Goal: Complete application form

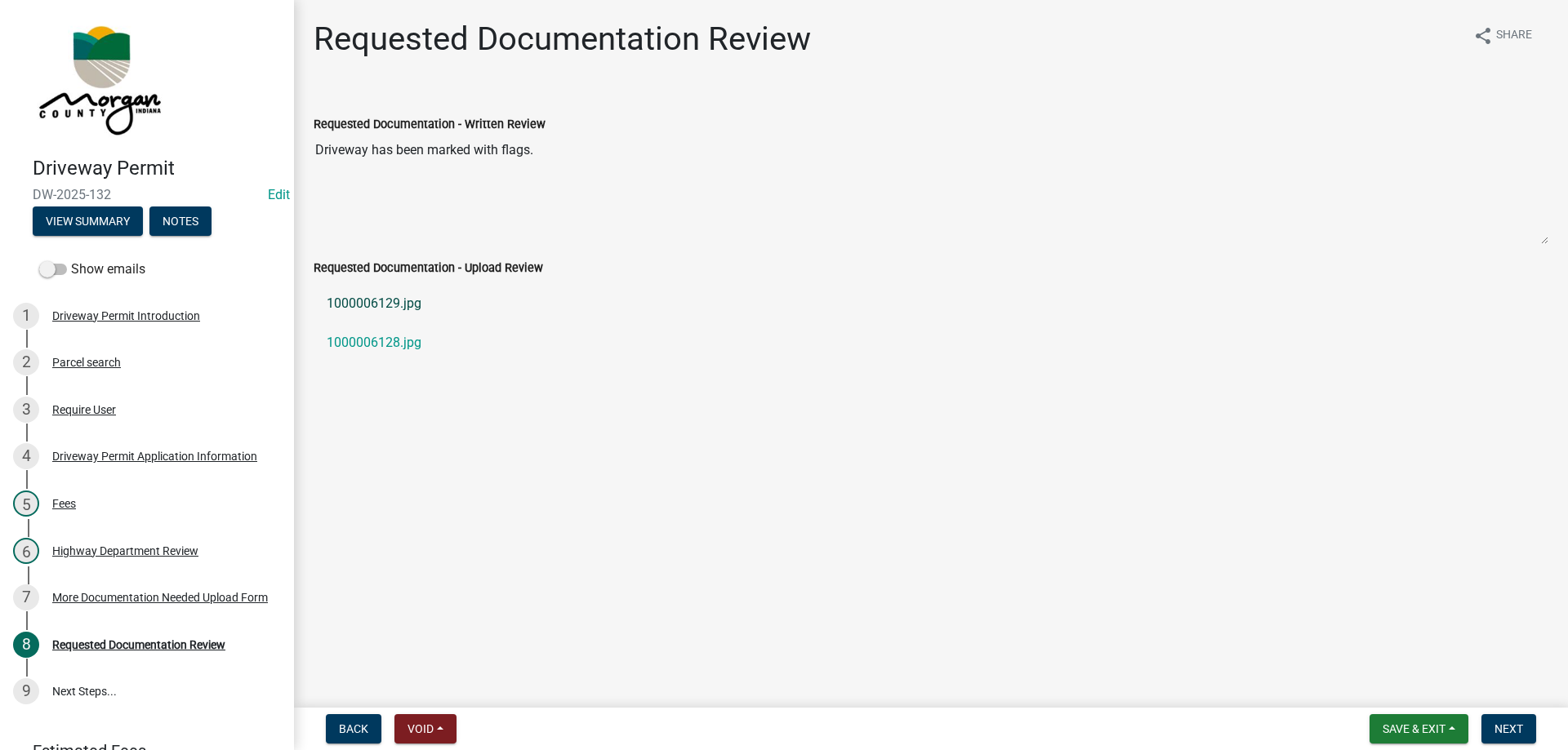
click at [363, 303] on link "1000006129.jpg" at bounding box center [931, 303] width 1235 height 39
click at [358, 343] on link "1000006128.jpg" at bounding box center [931, 343] width 1235 height 39
click at [1521, 721] on button "Next" at bounding box center [1509, 729] width 55 height 29
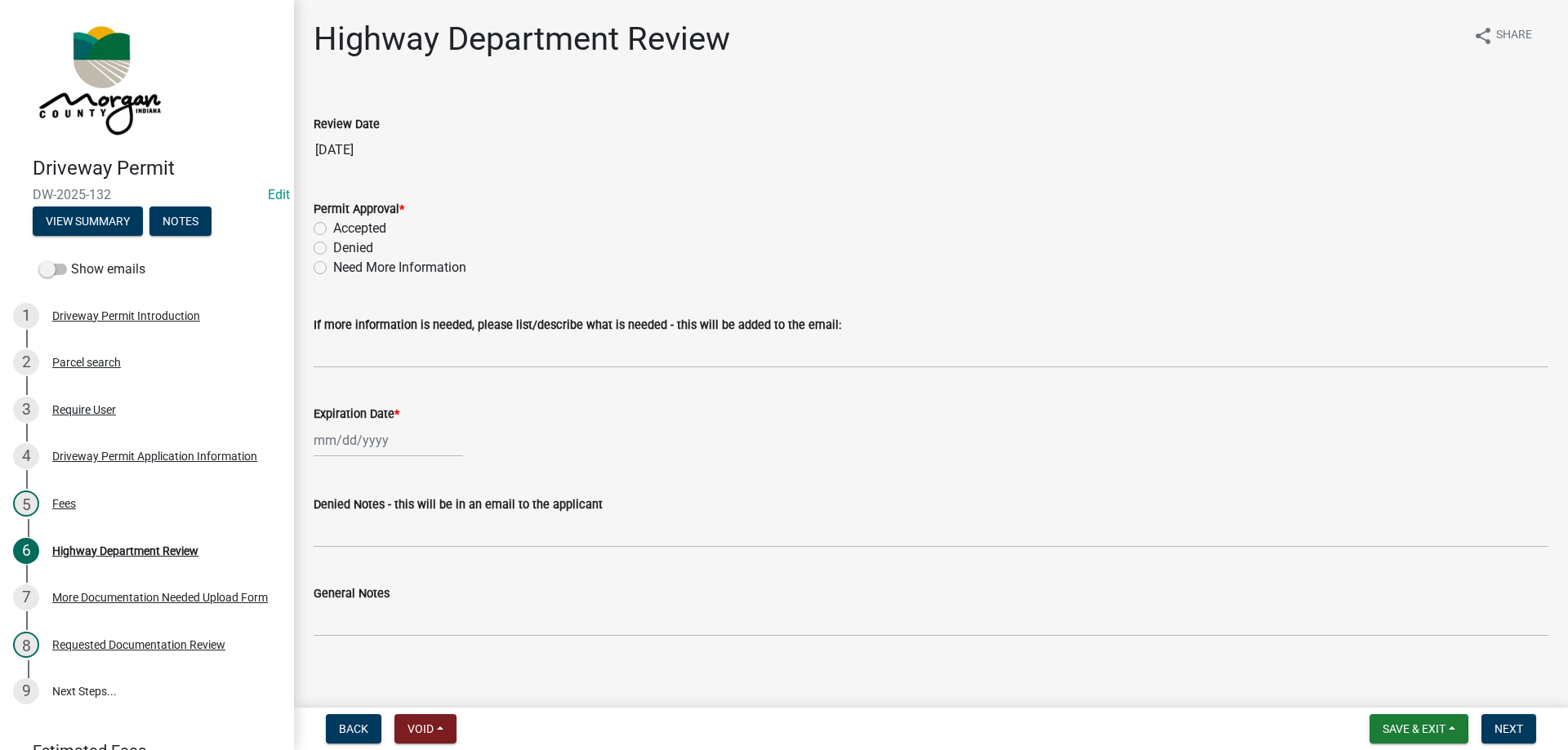
click at [333, 226] on label "Accepted" at bounding box center [359, 229] width 53 height 20
click at [333, 226] on input "Accepted" at bounding box center [338, 224] width 11 height 11
radio input "true"
click at [365, 446] on div at bounding box center [388, 441] width 149 height 33
select select "9"
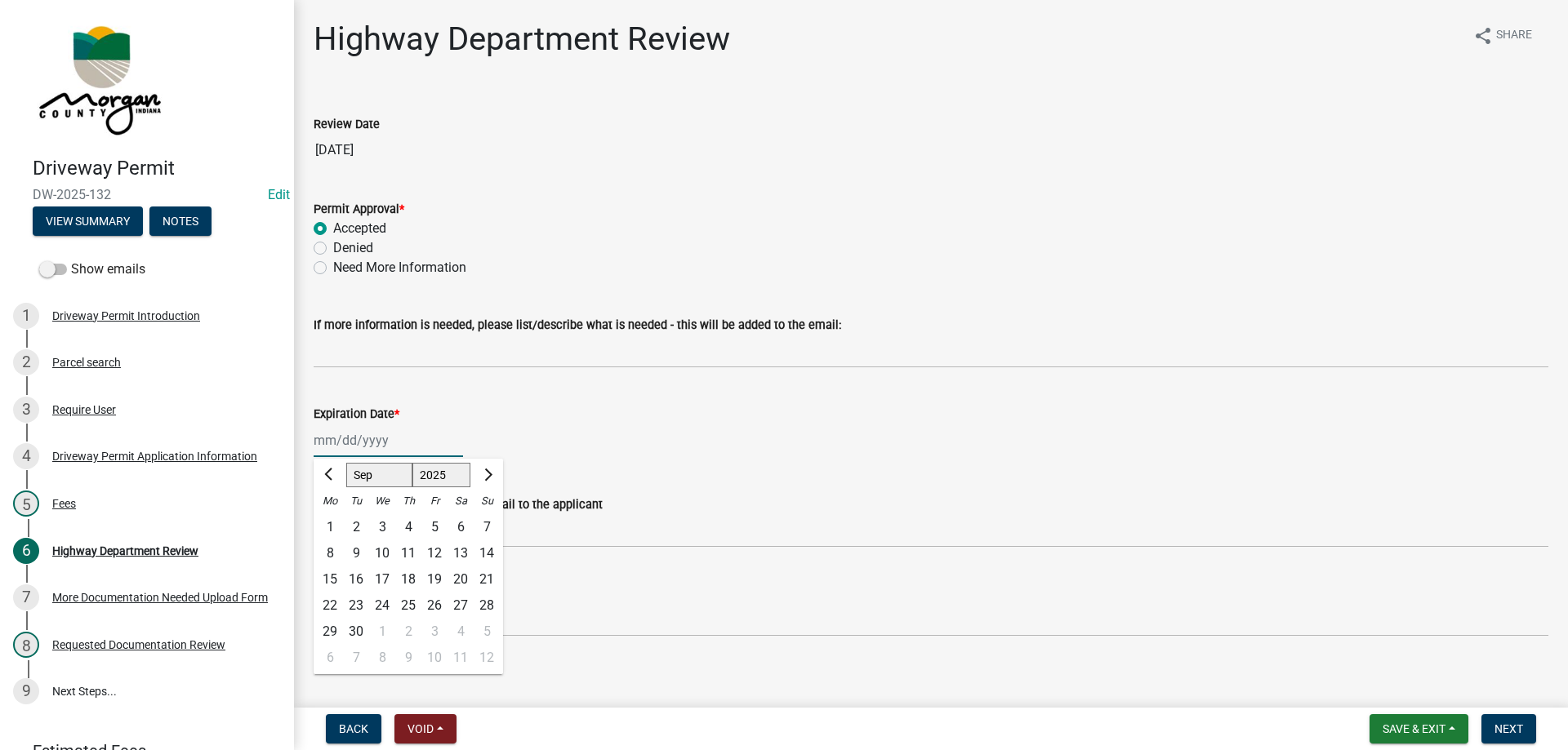
click at [444, 471] on select "1525 1526 1527 1528 1529 1530 1531 1532 1533 1534 1535 1536 1537 1538 1539 1540…" at bounding box center [442, 475] width 59 height 25
select select "2026"
click at [412, 463] on select "1525 1526 1527 1528 1529 1530 1531 1532 1533 1534 1535 1536 1537 1538 1539 1540…" at bounding box center [442, 475] width 59 height 25
click at [377, 596] on div "23" at bounding box center [382, 606] width 27 height 27
type input "[DATE]"
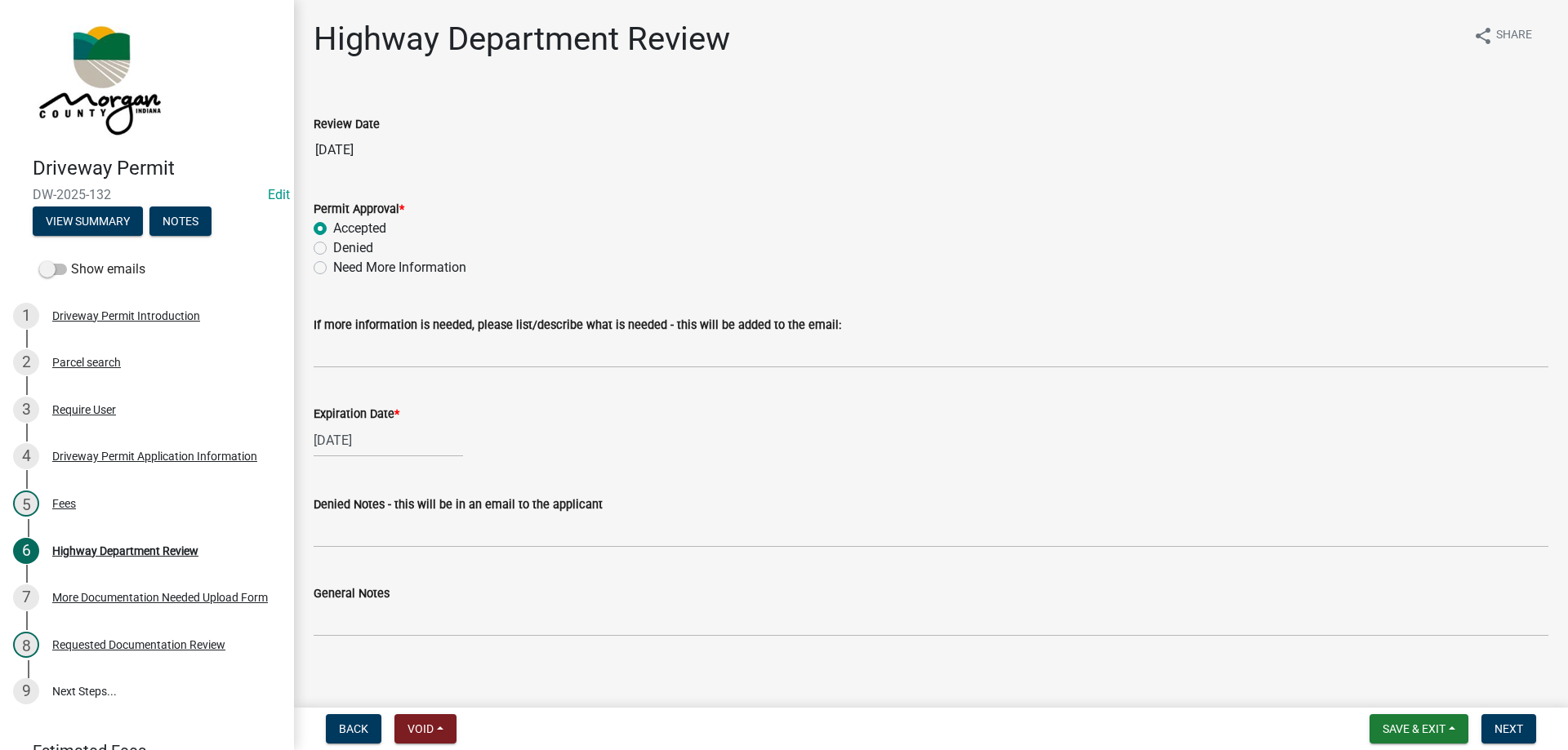
scroll to position [12, 0]
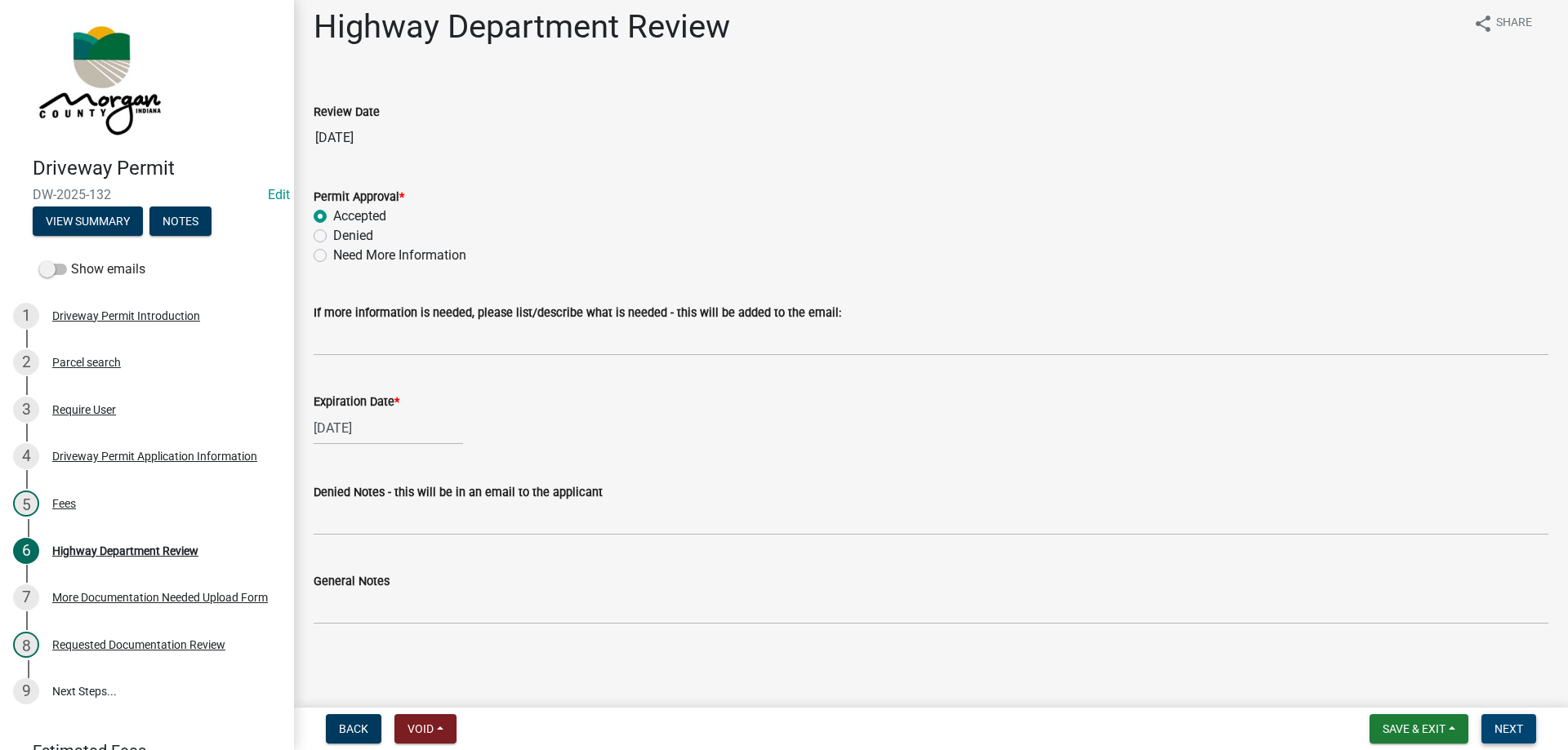
click at [1515, 727] on span "Next" at bounding box center [1508, 728] width 28 height 13
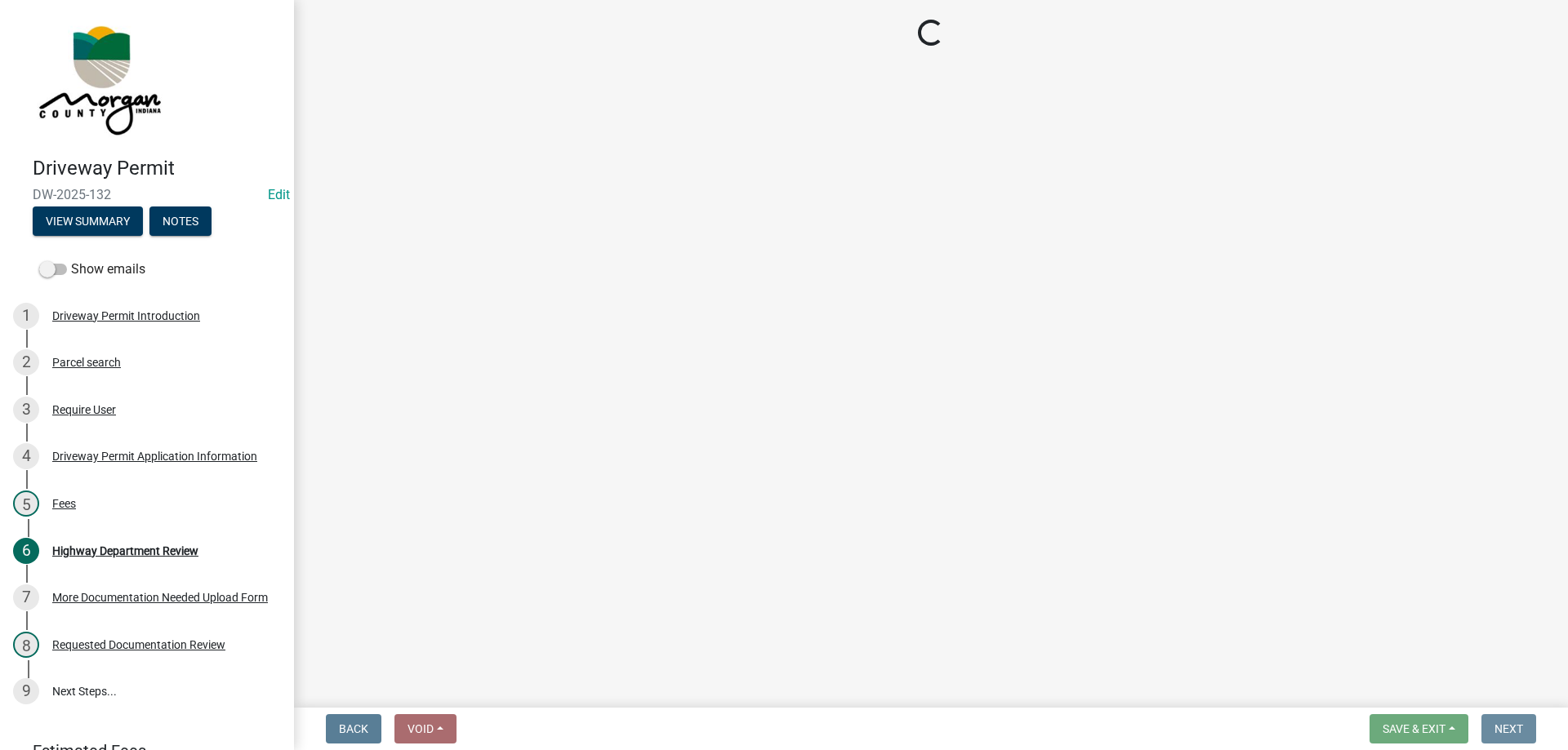
scroll to position [0, 0]
select select "3: 3"
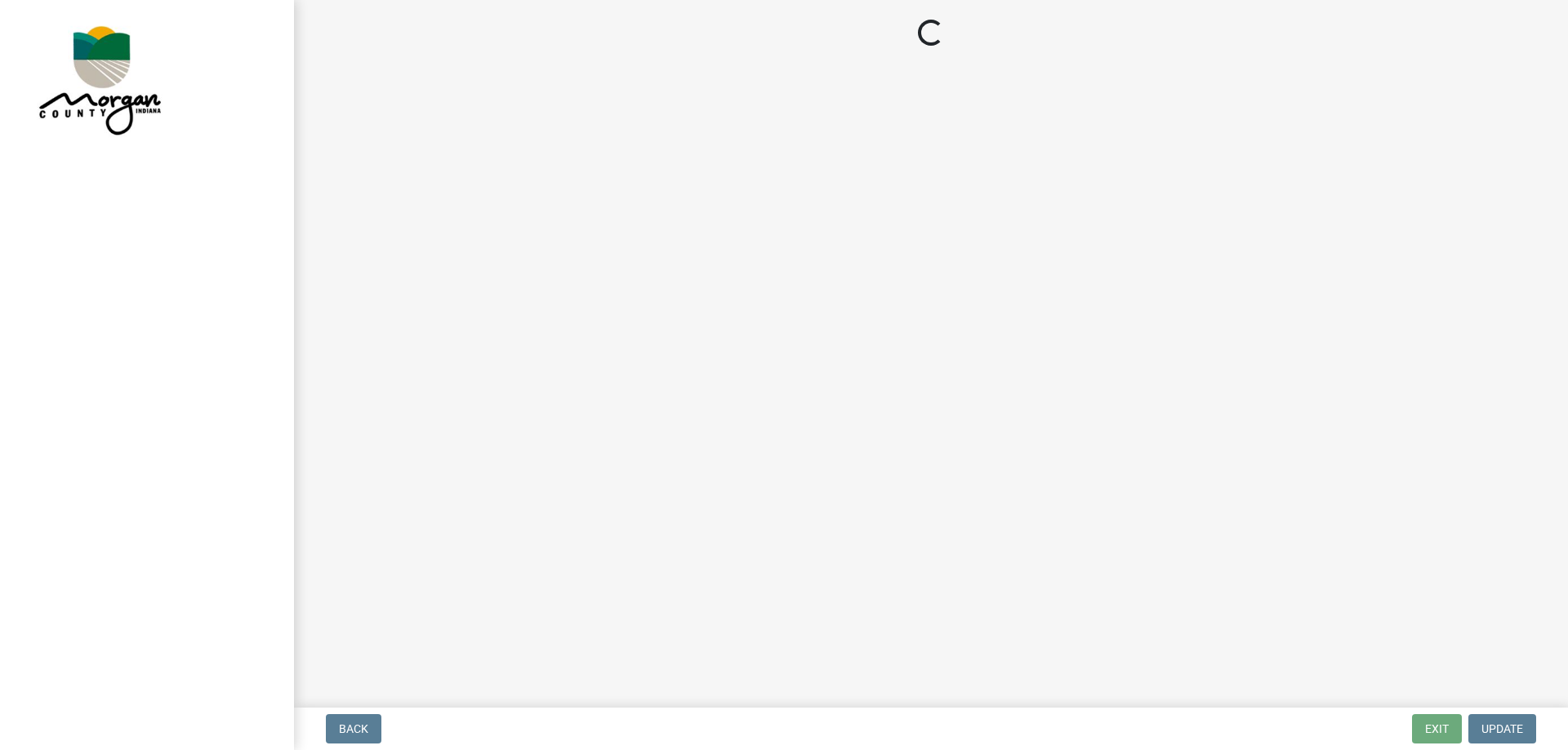
select select "3: 3"
